Goal: Task Accomplishment & Management: Manage account settings

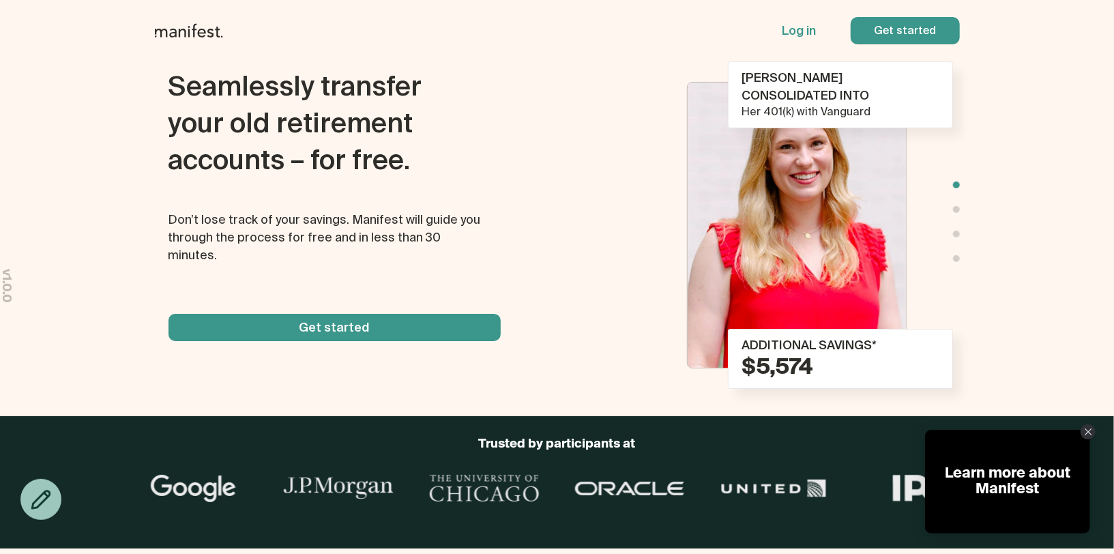
click at [894, 35] on span "button" at bounding box center [905, 30] width 109 height 27
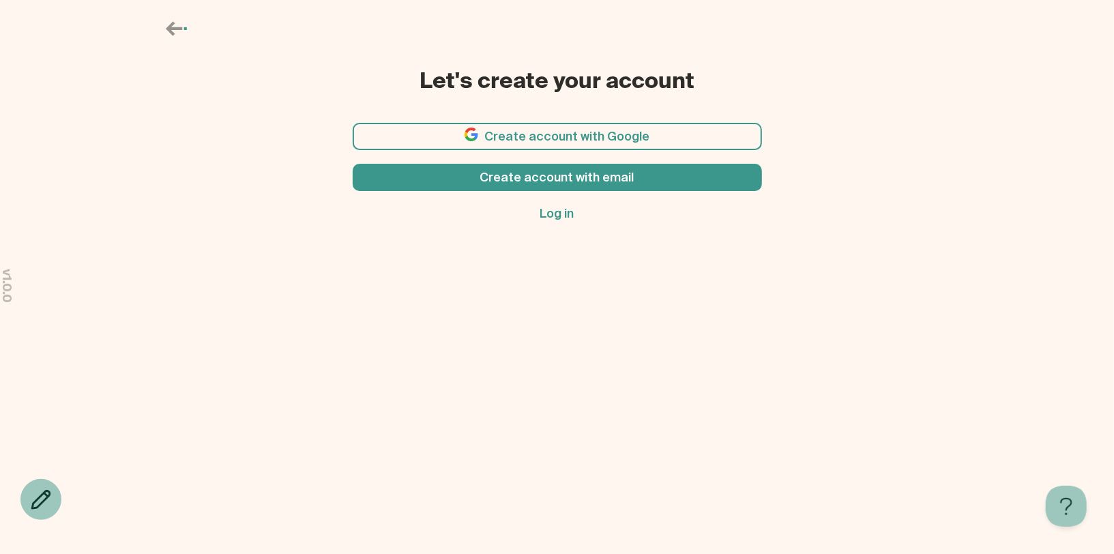
click at [601, 142] on span "button" at bounding box center [557, 136] width 409 height 27
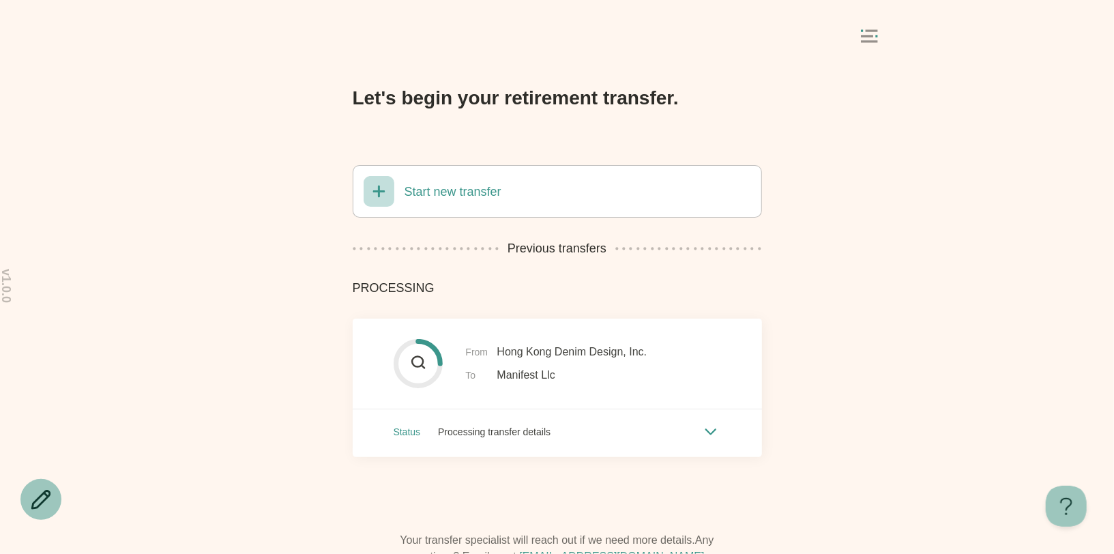
click at [868, 41] on rect at bounding box center [869, 41] width 17 height 2
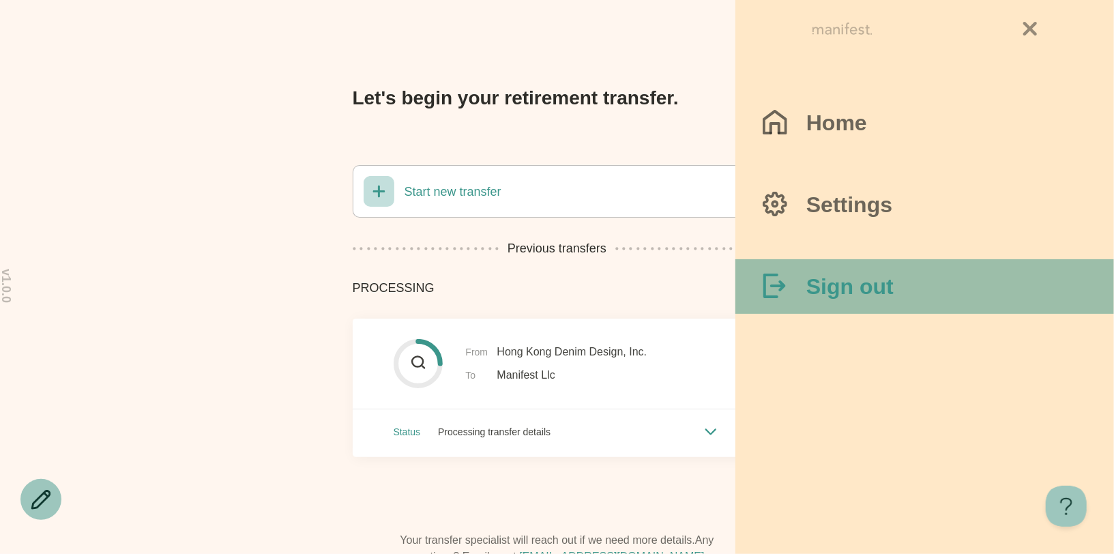
click at [855, 286] on h3 "Sign out" at bounding box center [849, 286] width 87 height 27
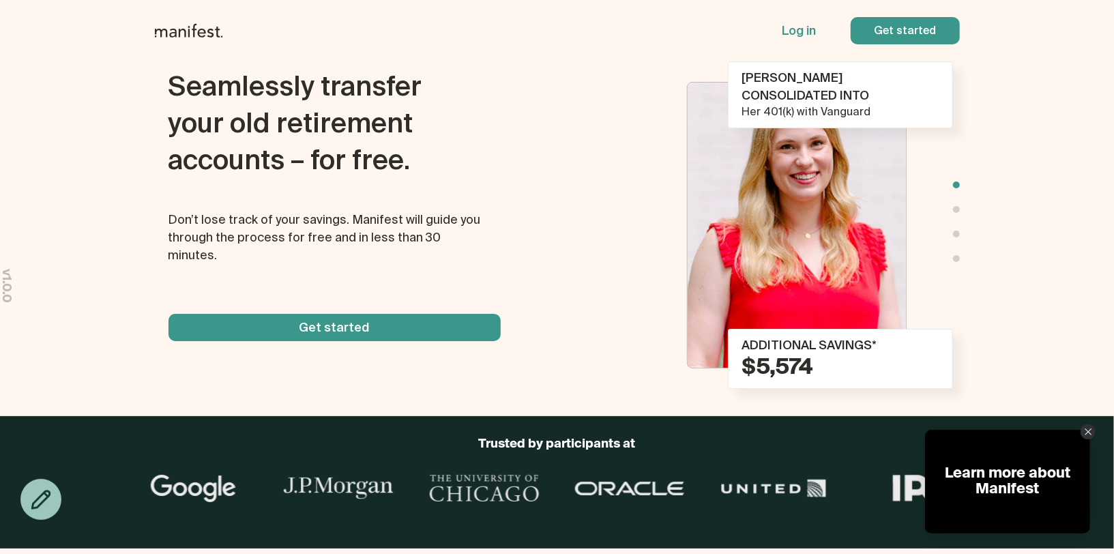
click at [883, 33] on span "button" at bounding box center [905, 30] width 109 height 27
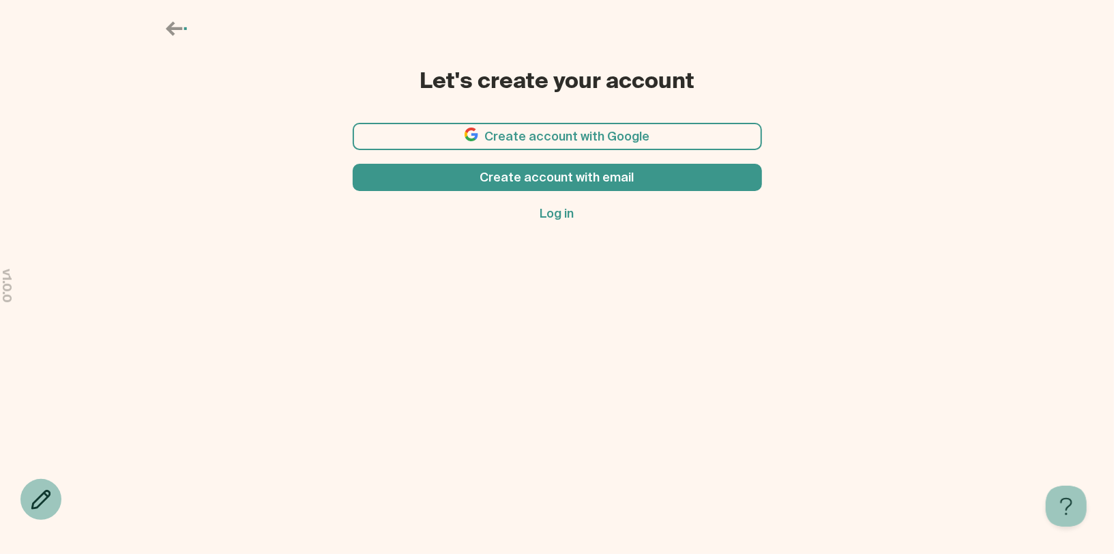
click at [628, 139] on span "button" at bounding box center [557, 136] width 409 height 27
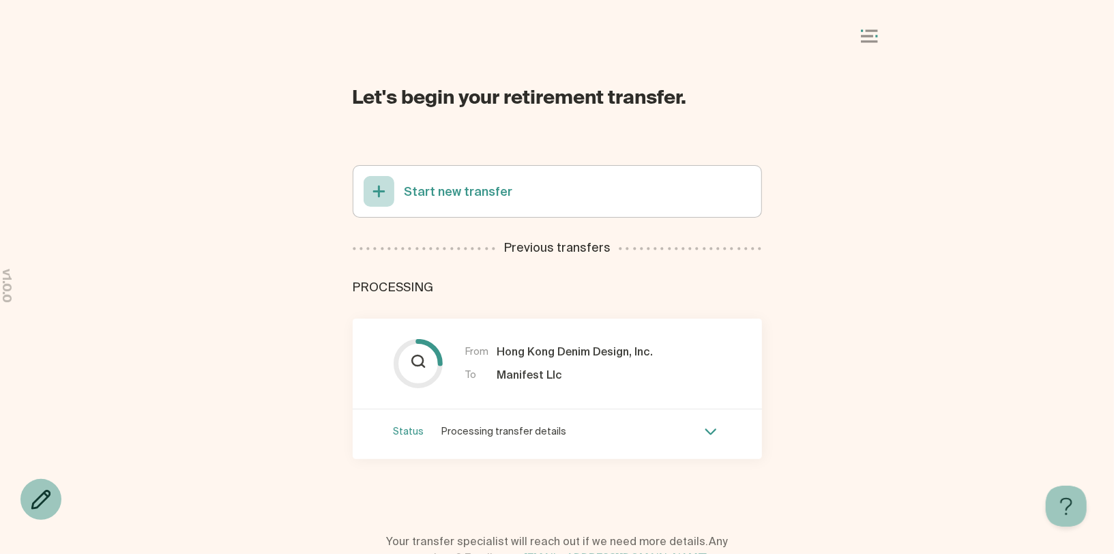
click at [875, 35] on rect at bounding box center [876, 36] width 2 height 2
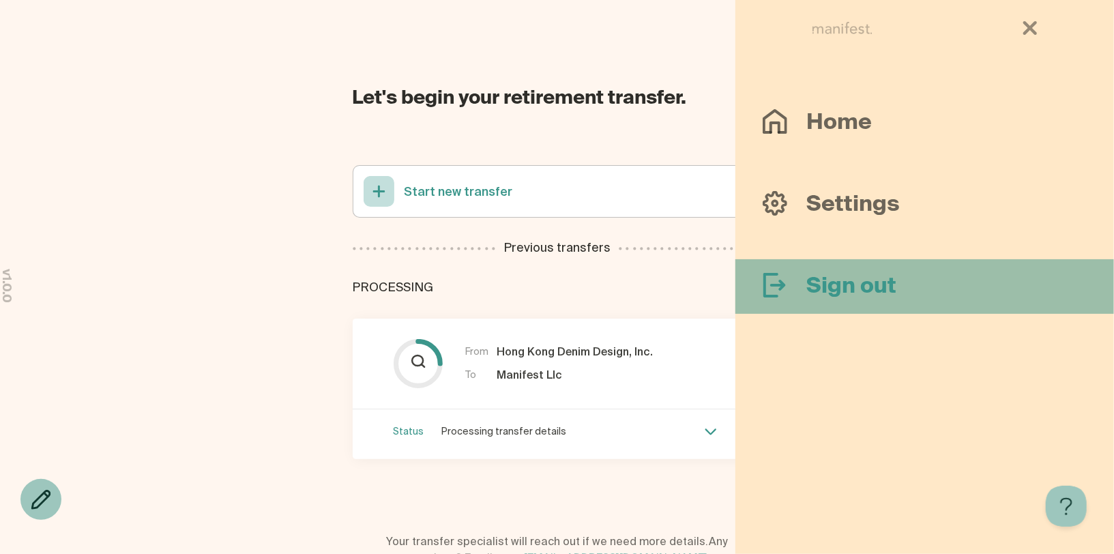
click at [861, 284] on h3 "Sign out" at bounding box center [851, 286] width 90 height 27
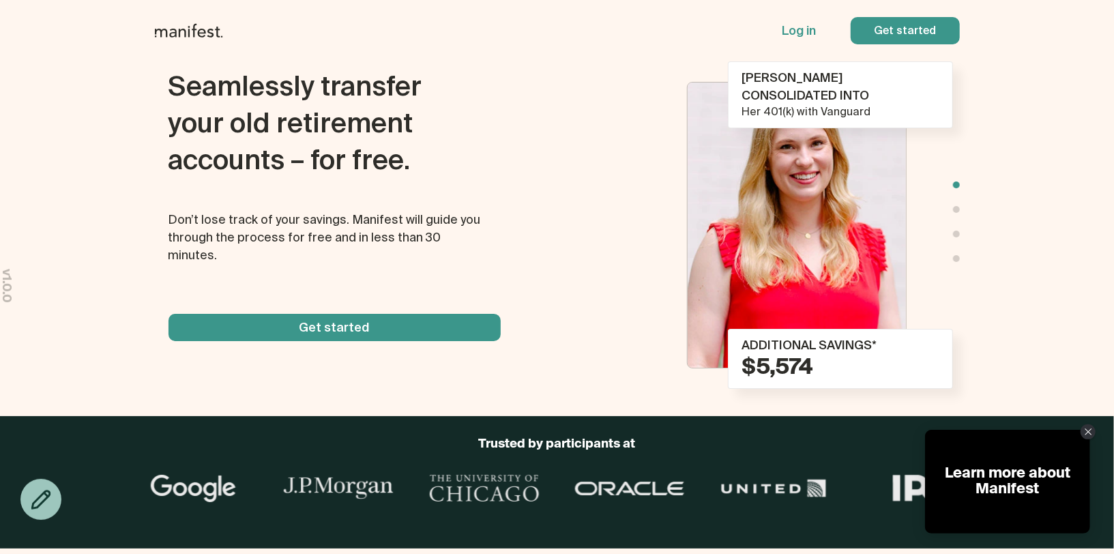
click at [879, 27] on span "button" at bounding box center [905, 30] width 109 height 27
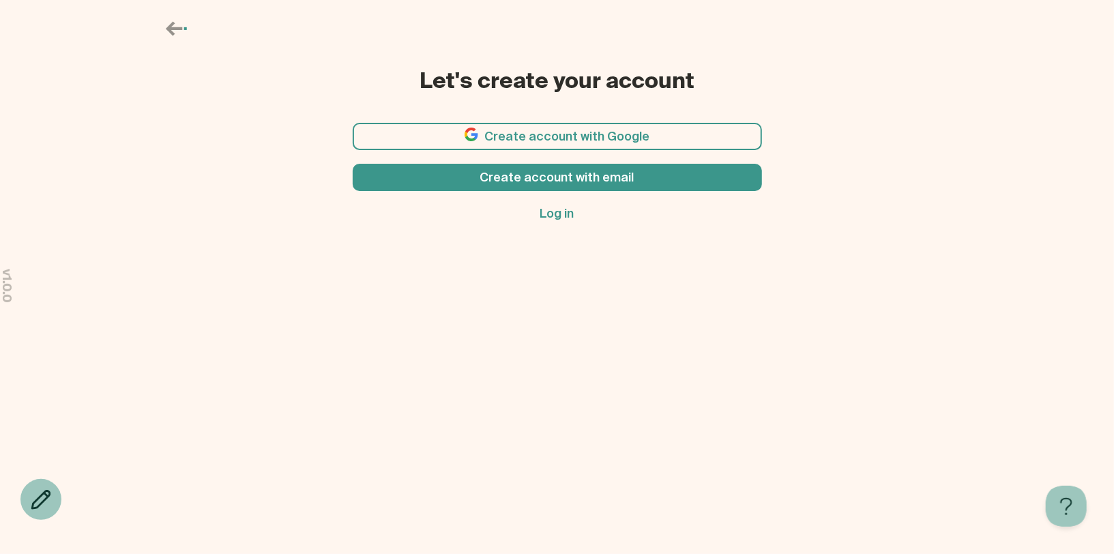
click at [643, 132] on span "button" at bounding box center [557, 136] width 409 height 27
